Goal: Task Accomplishment & Management: Complete application form

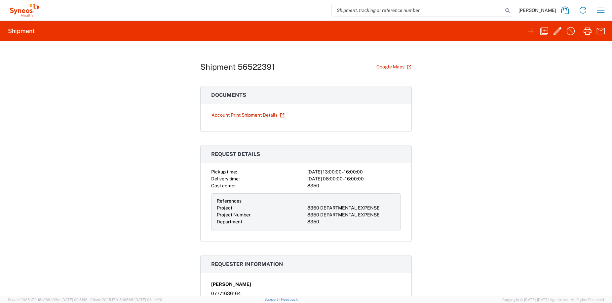
scroll to position [287, 0]
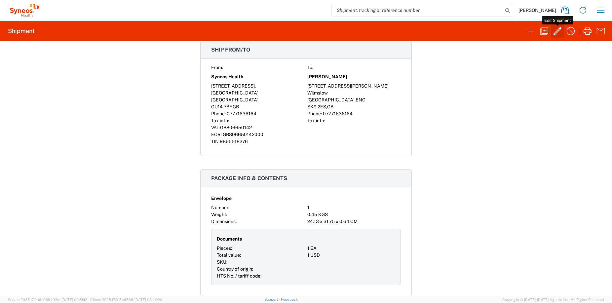
click at [558, 31] on icon "button" at bounding box center [557, 31] width 8 height 8
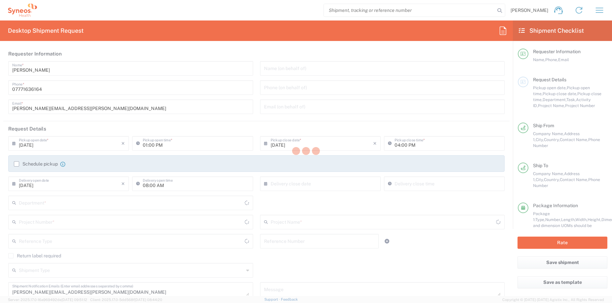
type input "8350 DEPARTMENTAL EXPENSE"
type input "[GEOGRAPHIC_DATA]"
type input "Envelope"
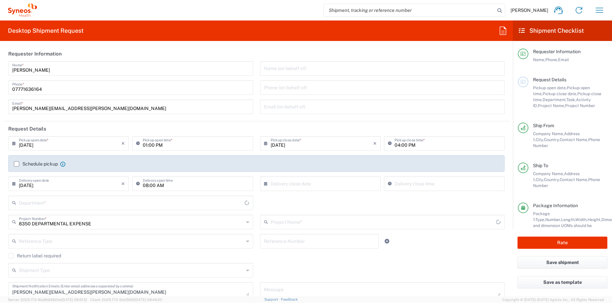
type input "8350 DEPARTMENTAL EXPENSE"
type input "8350"
click at [75, 187] on input "[DATE]" at bounding box center [70, 183] width 102 height 12
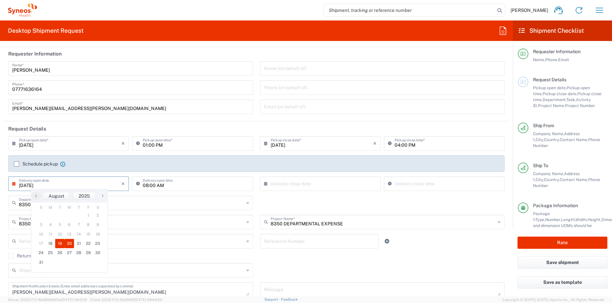
click at [70, 244] on span "20" at bounding box center [70, 243] width 10 height 9
type input "[DATE]"
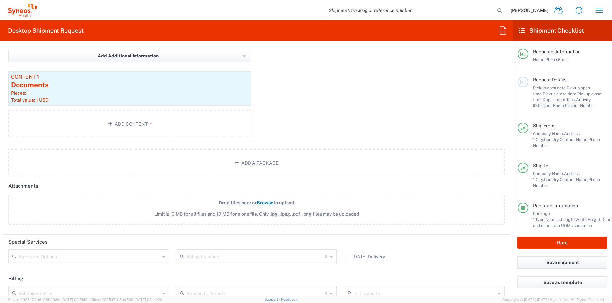
scroll to position [577, 0]
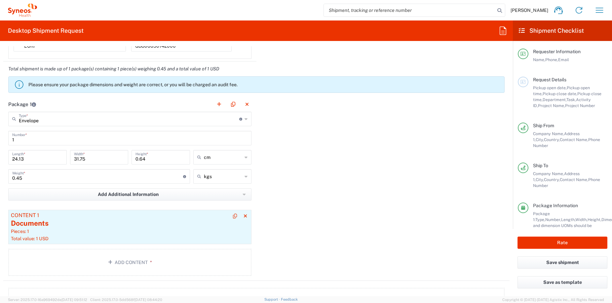
click at [170, 237] on div "Total value: 1 USD" at bounding box center [130, 239] width 238 height 6
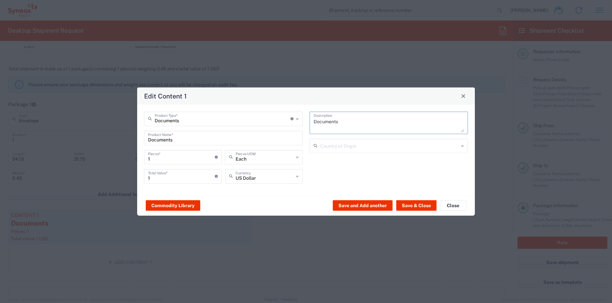
click at [347, 124] on textarea "Documents" at bounding box center [389, 122] width 151 height 18
type textarea "D"
type textarea "Keys for the Macclesfield Office"
click at [252, 136] on input "Documents" at bounding box center [223, 137] width 151 height 12
drag, startPoint x: 252, startPoint y: 136, endPoint x: 126, endPoint y: 135, distance: 125.9
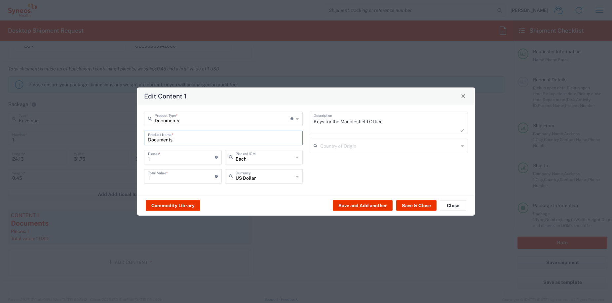
click at [126, 135] on div "Edit Content 1 Documents Product Type * Document: Paper document generated inte…" at bounding box center [306, 151] width 612 height 303
click at [175, 123] on input "text" at bounding box center [223, 118] width 136 height 12
click at [191, 144] on span "General Commodity" at bounding box center [223, 144] width 157 height 10
type input "General Commodity"
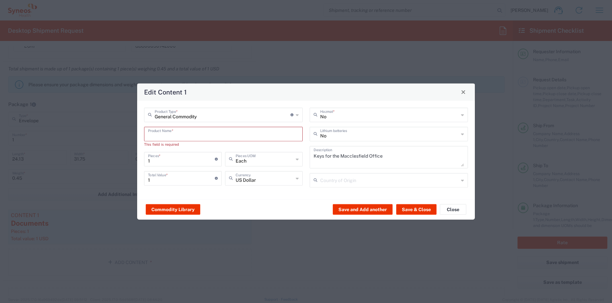
click at [204, 134] on input "text" at bounding box center [223, 134] width 151 height 12
click at [297, 226] on div "Edit Content 1 General Commodity Product Type * Document: Paper document genera…" at bounding box center [306, 151] width 612 height 303
click at [166, 135] on input "keys" at bounding box center [223, 134] width 151 height 12
type input "keys for the Macclesfield Office"
click at [415, 210] on button "Save & Close" at bounding box center [416, 209] width 40 height 11
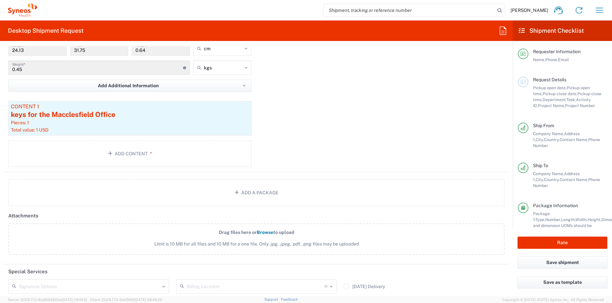
scroll to position [789, 0]
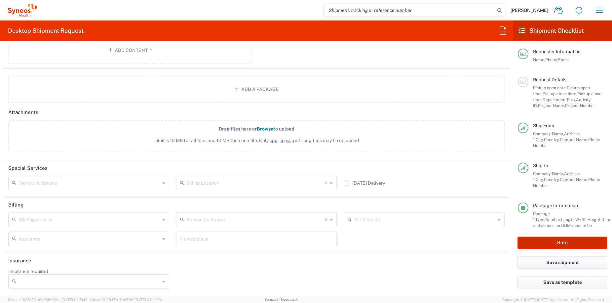
click at [557, 240] on button "Rate" at bounding box center [562, 243] width 90 height 12
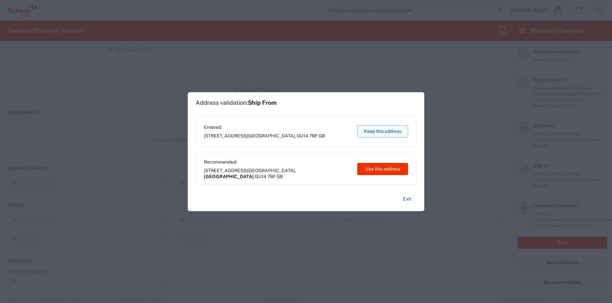
click at [374, 130] on button "Keep this address" at bounding box center [382, 131] width 51 height 12
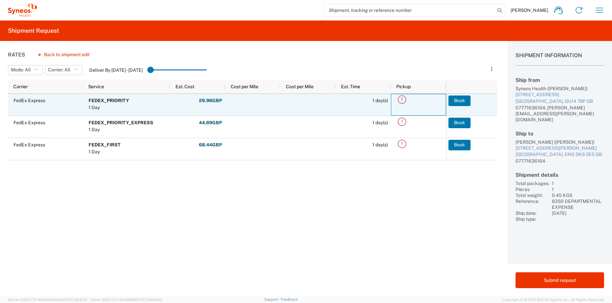
click at [405, 100] on icon at bounding box center [402, 99] width 8 height 8
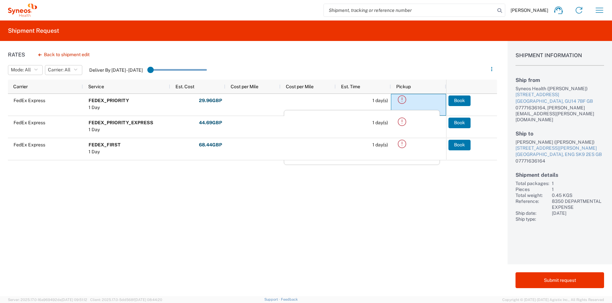
click at [297, 215] on div "Rates Back to shipment edit Mode: All All SMAL Carrier: All All FedEx Express D…" at bounding box center [248, 168] width 497 height 255
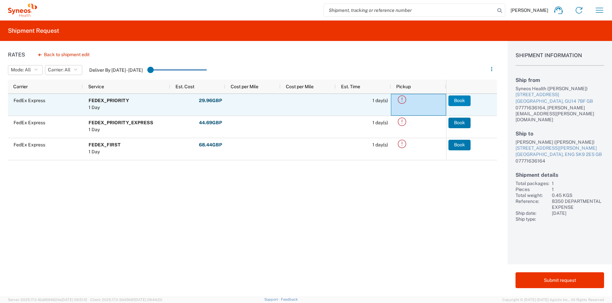
click at [464, 100] on button "Book" at bounding box center [459, 100] width 22 height 11
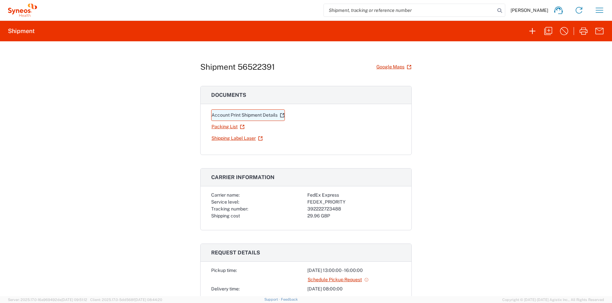
click at [254, 115] on link "Account Print Shipment Details" at bounding box center [248, 115] width 74 height 12
click at [237, 136] on link "Shipping Label Laser" at bounding box center [237, 138] width 52 height 12
click at [23, 11] on icon at bounding box center [22, 11] width 4 height 4
